Goal: Task Accomplishment & Management: Use online tool/utility

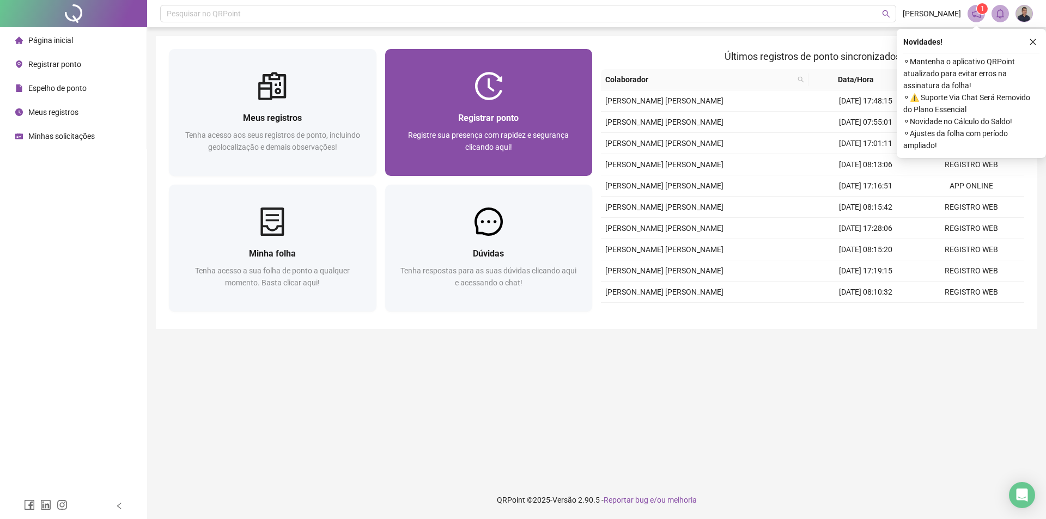
click at [463, 157] on div "Registre sua presença com rapidez e segurança clicando aqui!" at bounding box center [488, 147] width 181 height 36
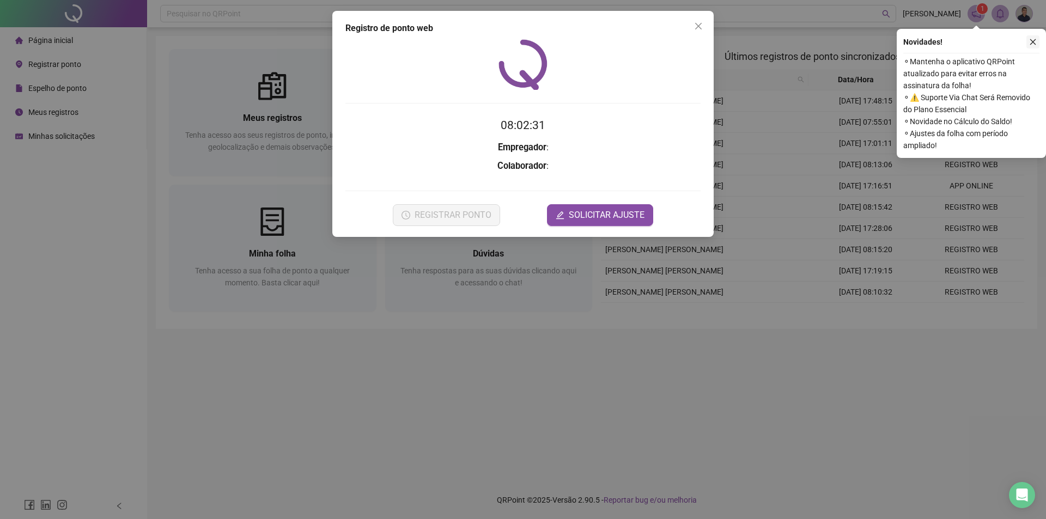
click at [1035, 44] on icon "close" at bounding box center [1033, 42] width 8 height 8
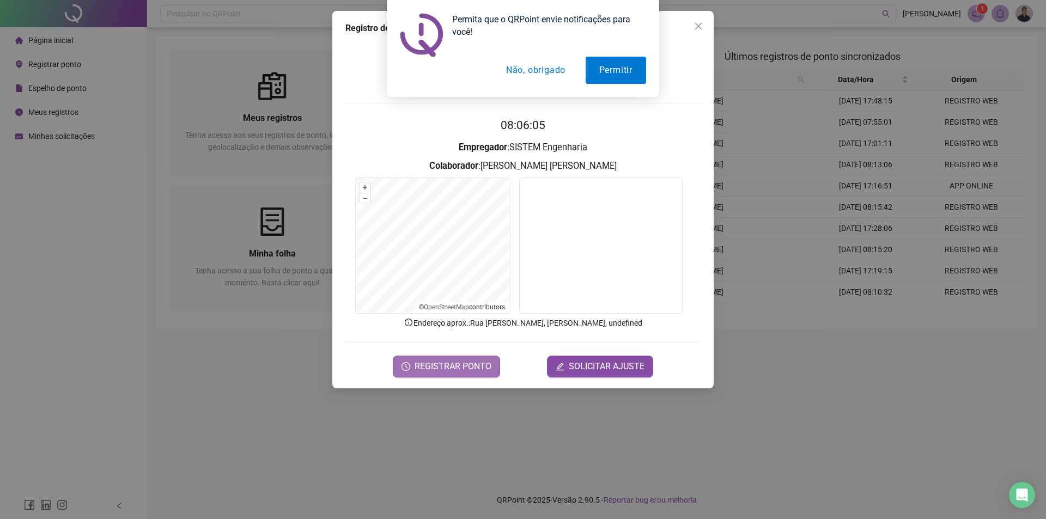
click at [452, 368] on span "REGISTRAR PONTO" at bounding box center [453, 366] width 77 height 13
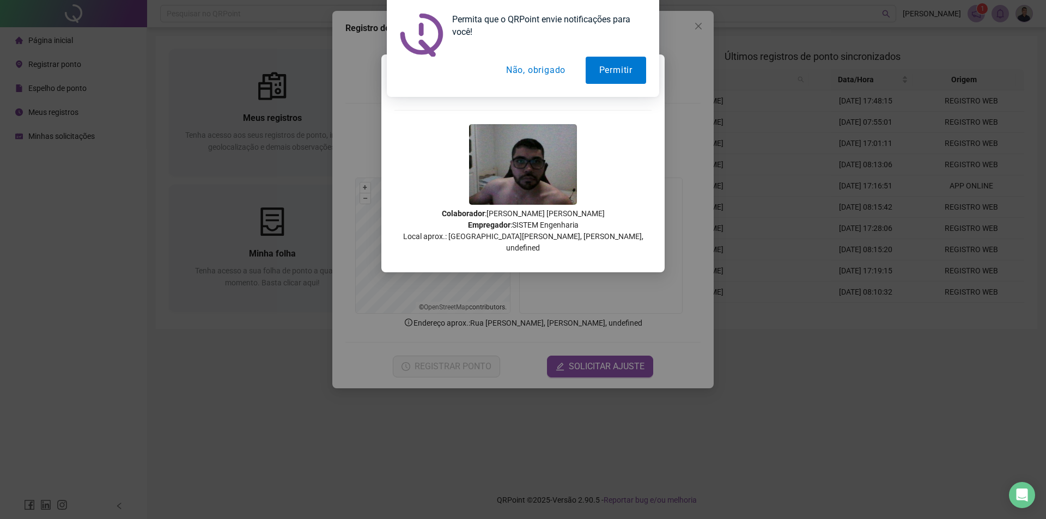
click at [704, 25] on div "Permita que o QRPoint envie notificações para você! Permitir Não, obrigado" at bounding box center [523, 48] width 1046 height 97
click at [706, 22] on div "Permita que o QRPoint envie notificações para você! Permitir Não, obrigado" at bounding box center [523, 48] width 1046 height 97
click at [538, 67] on button "Não, obrigado" at bounding box center [536, 70] width 87 height 27
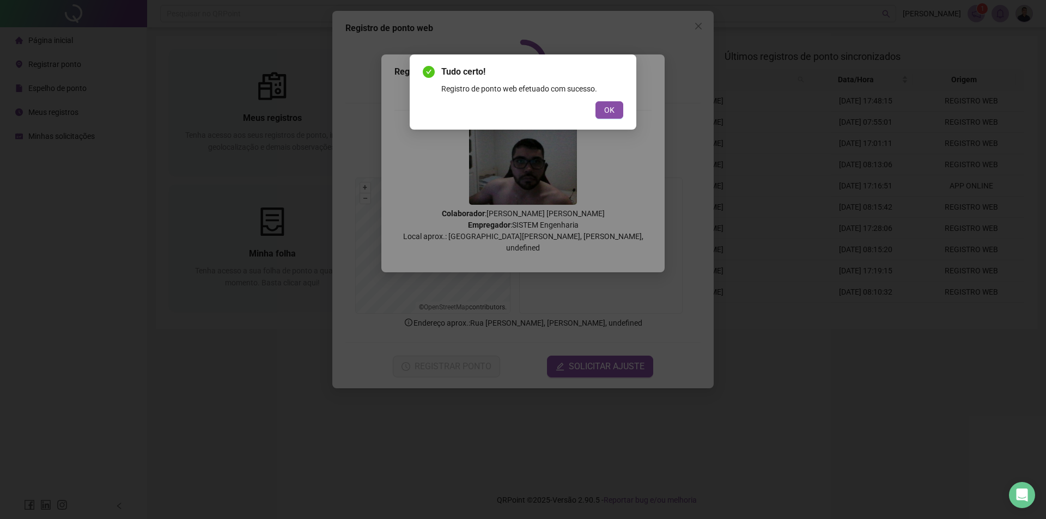
drag, startPoint x: 605, startPoint y: 103, endPoint x: 653, endPoint y: 74, distance: 56.7
click at [604, 104] on button "OK" at bounding box center [610, 109] width 28 height 17
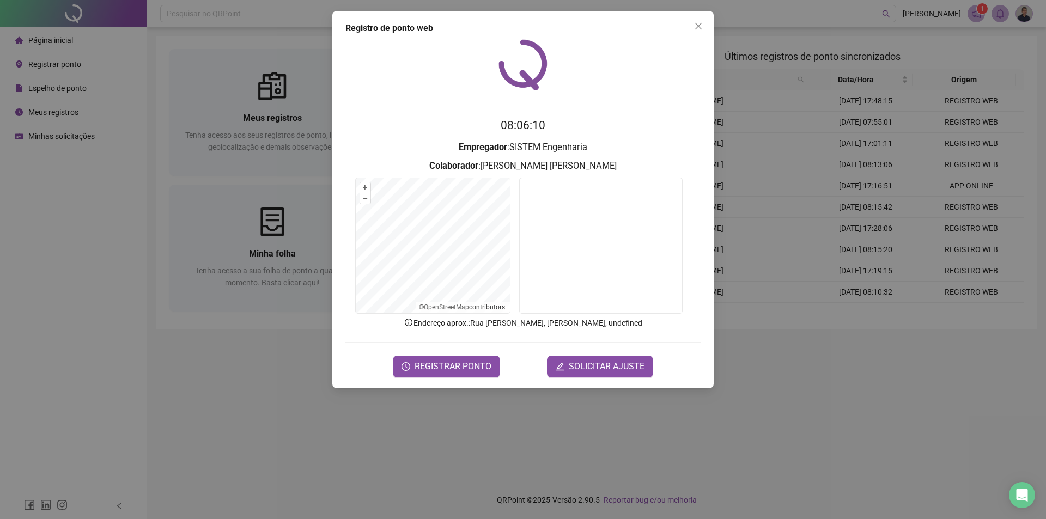
click at [700, 24] on icon "close" at bounding box center [698, 26] width 9 height 9
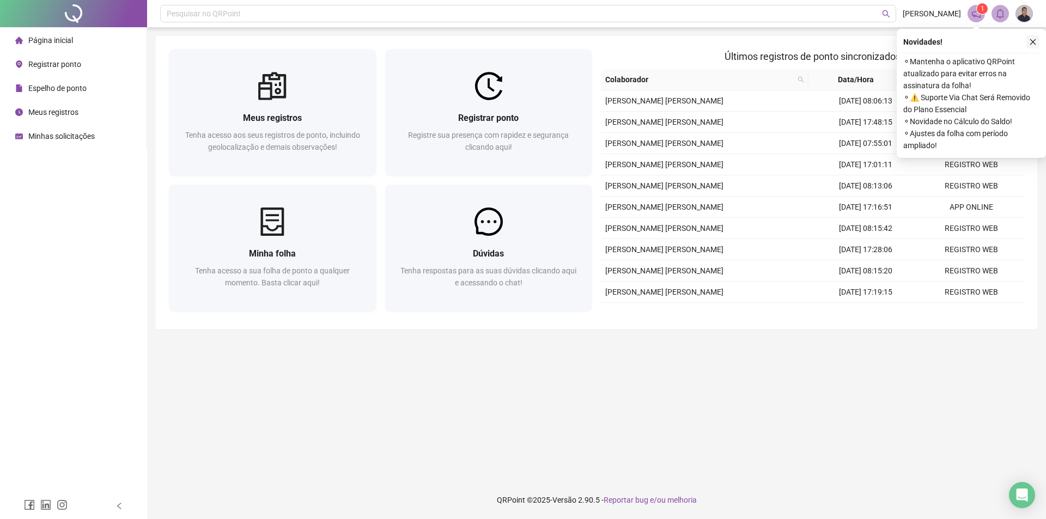
click at [1030, 45] on button "button" at bounding box center [1033, 41] width 13 height 13
